Goal: Task Accomplishment & Management: Use online tool/utility

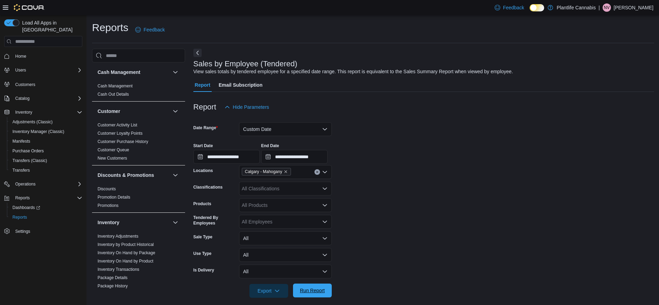
scroll to position [111, 0]
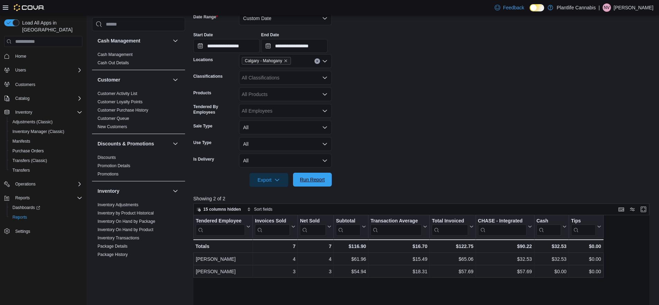
click at [307, 177] on span "Run Report" at bounding box center [312, 179] width 25 height 7
click at [283, 15] on button "Custom Date" at bounding box center [285, 18] width 93 height 14
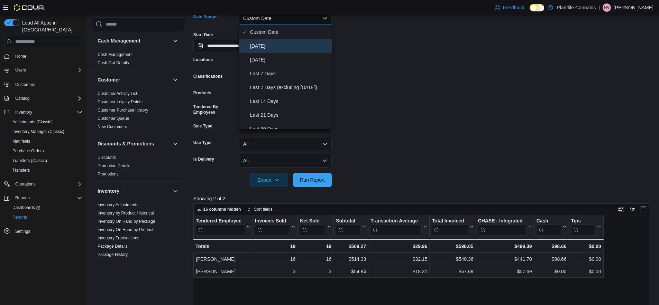
drag, startPoint x: 270, startPoint y: 43, endPoint x: 285, endPoint y: 43, distance: 14.5
click at [271, 43] on span "[DATE]" at bounding box center [289, 46] width 79 height 8
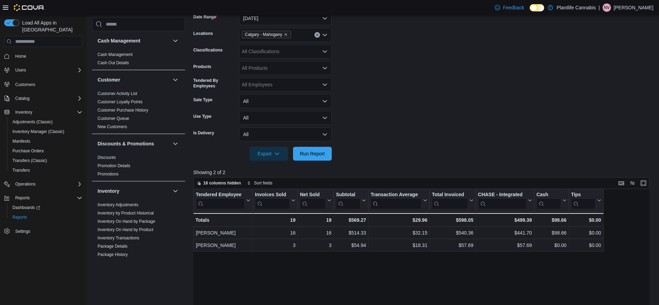
drag, startPoint x: 381, startPoint y: 44, endPoint x: 361, endPoint y: 119, distance: 77.6
click at [380, 47] on form "Date Range [DATE] Locations [GEOGRAPHIC_DATA] - [GEOGRAPHIC_DATA] Classificatio…" at bounding box center [423, 82] width 460 height 158
click at [313, 164] on div at bounding box center [423, 165] width 460 height 8
click at [316, 156] on span "Run Report" at bounding box center [312, 153] width 25 height 7
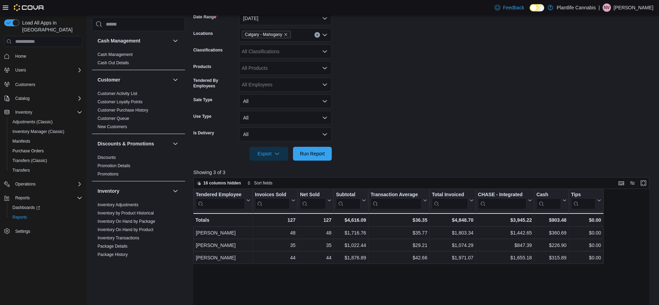
click at [253, 53] on div "All Classifications" at bounding box center [285, 52] width 93 height 14
type input "***"
click at [261, 60] on span "Accessory Group" at bounding box center [272, 63] width 37 height 7
click at [434, 73] on form "Date Range [DATE] Locations [GEOGRAPHIC_DATA] - [GEOGRAPHIC_DATA] Classificatio…" at bounding box center [423, 82] width 460 height 158
drag, startPoint x: 317, startPoint y: 153, endPoint x: 253, endPoint y: 102, distance: 81.6
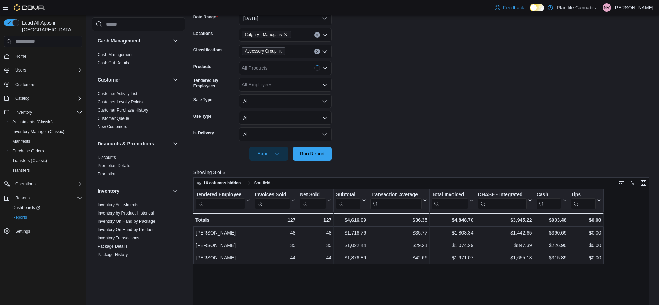
click at [317, 153] on span "Run Report" at bounding box center [312, 153] width 25 height 7
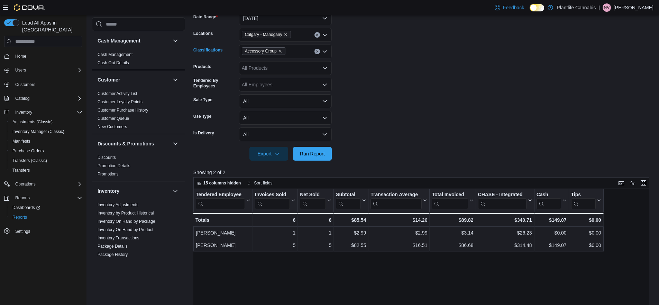
click at [318, 53] on button "Clear input" at bounding box center [317, 52] width 6 height 6
drag, startPoint x: 359, startPoint y: 92, endPoint x: 339, endPoint y: 145, distance: 55.9
click at [359, 93] on form "Date Range [DATE] Locations [GEOGRAPHIC_DATA] - [GEOGRAPHIC_DATA] Classificatio…" at bounding box center [423, 82] width 460 height 158
click at [316, 151] on span "Run Report" at bounding box center [312, 153] width 25 height 7
